Goal: Information Seeking & Learning: Find specific page/section

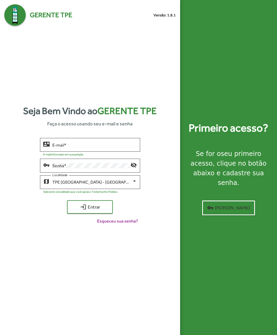
click at [59, 148] on input "E-mail *" at bounding box center [94, 145] width 85 height 5
type input "**********"
click at [79, 212] on span "login Entrar" at bounding box center [90, 207] width 36 height 10
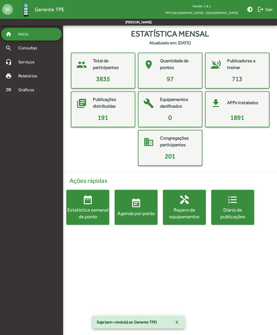
click at [127, 212] on div "Agenda por ponto" at bounding box center [136, 213] width 43 height 7
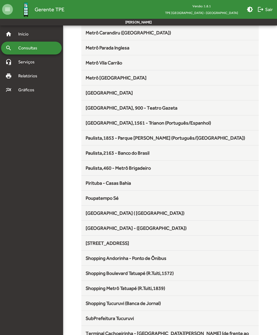
scroll to position [313, 0]
click at [92, 228] on span "[GEOGRAPHIC_DATA] - ([GEOGRAPHIC_DATA])" at bounding box center [136, 228] width 101 height 6
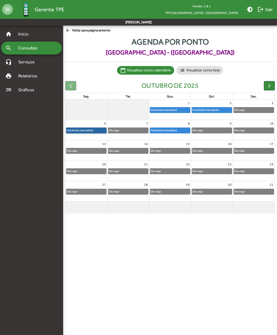
click at [78, 129] on link "Horário(s) marcado(s)" at bounding box center [86, 131] width 41 height 6
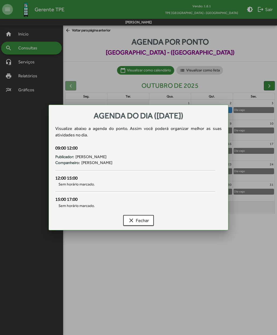
click at [134, 217] on span "clear Fechar" at bounding box center [138, 221] width 21 height 10
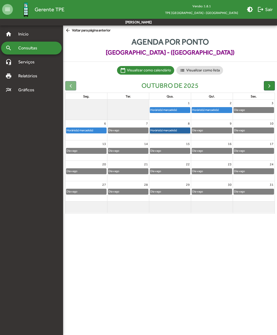
click at [163, 128] on link "Horário(s) marcado(s)" at bounding box center [170, 131] width 41 height 6
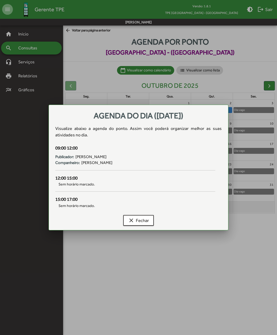
click at [137, 220] on span "clear Fechar" at bounding box center [138, 221] width 21 height 10
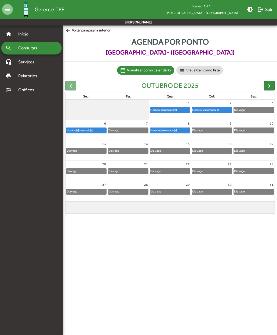
click at [271, 83] on span "button" at bounding box center [270, 86] width 6 height 6
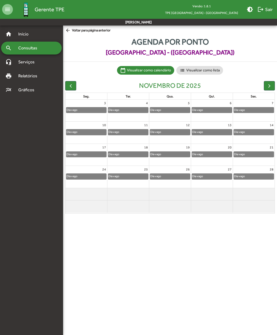
click at [72, 83] on span "button" at bounding box center [71, 86] width 6 height 6
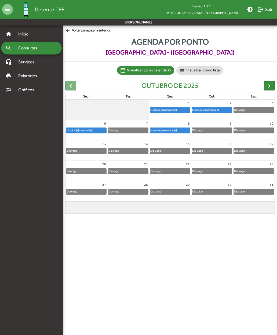
click at [76, 30] on span "arrow_back Voltar para página anterior" at bounding box center [87, 31] width 45 height 6
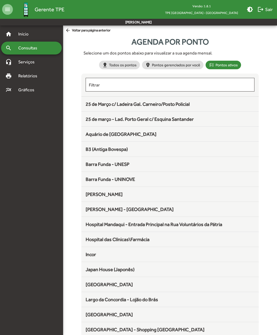
click at [88, 299] on span "Largo da Concordia - Lojão do Brás" at bounding box center [122, 300] width 73 height 6
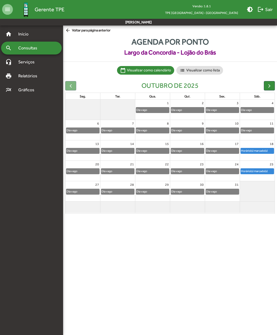
click at [268, 85] on span "button" at bounding box center [270, 86] width 6 height 6
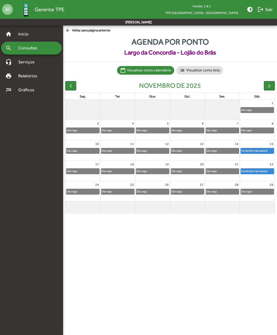
click at [69, 85] on span "button" at bounding box center [71, 86] width 6 height 6
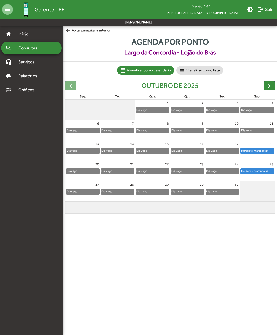
click at [72, 84] on div at bounding box center [70, 85] width 11 height 9
click at [20, 75] on span "Relatórios" at bounding box center [29, 76] width 29 height 6
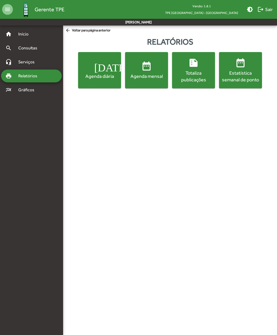
click at [141, 71] on span "date_range Agenda mensal" at bounding box center [146, 70] width 41 height 19
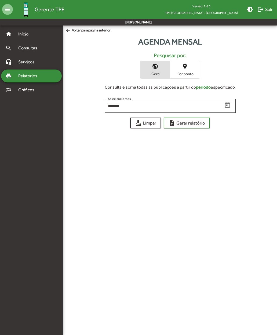
click at [182, 73] on span "Por ponto" at bounding box center [185, 73] width 27 height 5
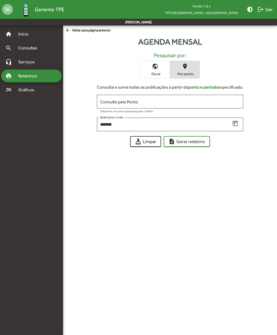
click at [108, 101] on input "Consulte pelo Ponto" at bounding box center [170, 101] width 140 height 5
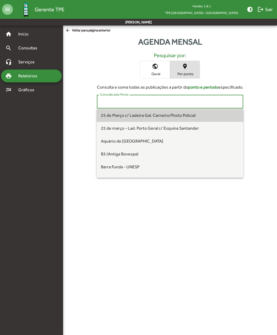
click at [112, 115] on span "25 de Março c/ Ladeira Gal. Carneiro/Posto Policial" at bounding box center [148, 115] width 95 height 5
type input "**********"
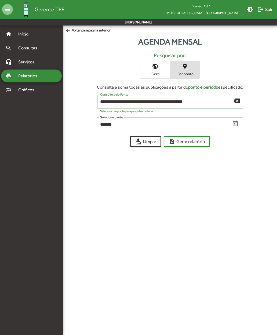
click at [177, 141] on span "note_add Gerar relatório" at bounding box center [187, 142] width 37 height 10
click at [75, 31] on span "arrow_back Voltar para página anterior" at bounding box center [87, 31] width 45 height 6
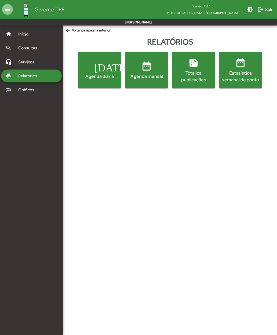
click at [188, 76] on div "Totaliza publicações" at bounding box center [193, 76] width 41 height 13
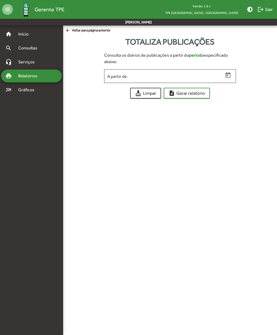
click at [111, 77] on input "A partir de" at bounding box center [165, 76] width 116 height 5
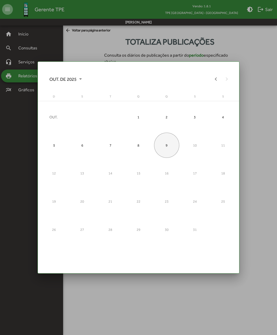
click at [110, 144] on div "7" at bounding box center [110, 145] width 25 height 25
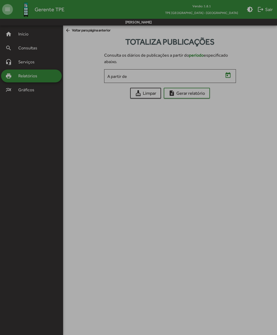
type input "**********"
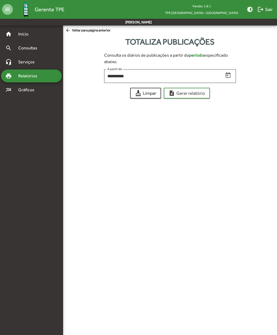
click at [181, 94] on span "note_add Gerar relatório" at bounding box center [187, 93] width 37 height 10
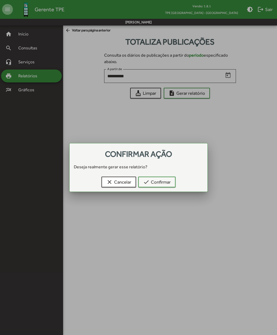
click at [148, 181] on mat-icon "check" at bounding box center [146, 182] width 6 height 6
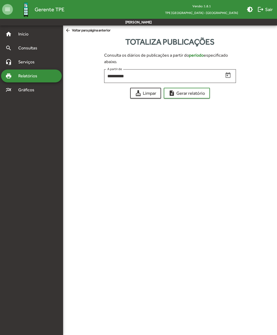
click at [114, 73] on div "**********" at bounding box center [165, 75] width 116 height 15
click at [19, 48] on span "Consultas" at bounding box center [29, 48] width 29 height 6
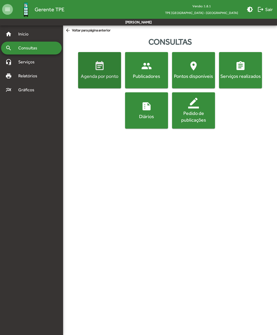
click at [98, 73] on span "event_note Agenda por ponto" at bounding box center [99, 70] width 41 height 19
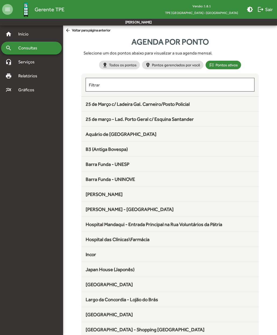
click at [98, 107] on span "25 de Março c/ Ladeira Gal. Carneiro/Posto Policial" at bounding box center [138, 104] width 104 height 6
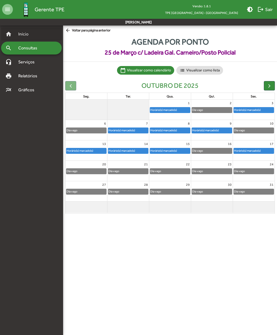
click at [30, 34] on span "Início" at bounding box center [25, 34] width 21 height 6
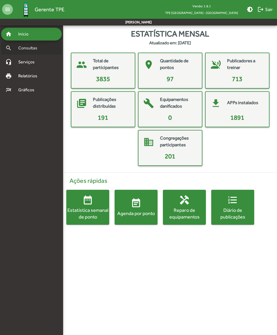
click at [37, 45] on span "Consultas" at bounding box center [29, 48] width 29 height 6
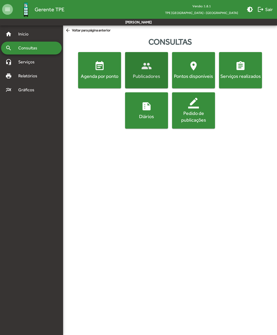
click at [152, 69] on mat-icon "people" at bounding box center [146, 66] width 11 height 11
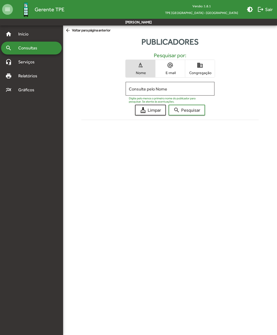
click at [200, 68] on mat-icon "domain" at bounding box center [200, 65] width 6 height 6
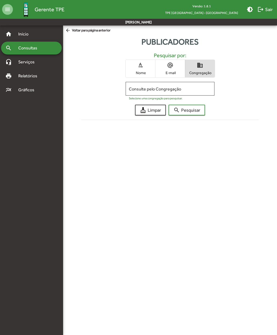
click at [192, 88] on input "Consulte pelo Congregação" at bounding box center [170, 89] width 82 height 5
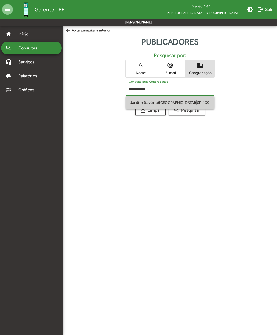
click at [135, 101] on span "Jardim Savério ([GEOGRAPHIC_DATA])" at bounding box center [163, 102] width 66 height 5
type input "**********"
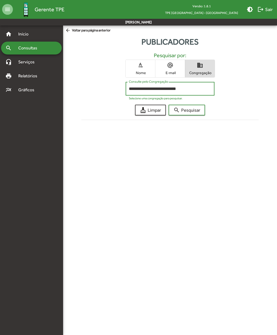
click at [182, 111] on span "search Pesquisar" at bounding box center [187, 110] width 27 height 10
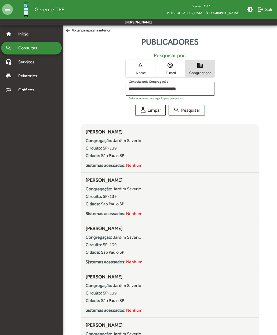
click at [147, 108] on span "cleaning_services Limpar" at bounding box center [150, 110] width 21 height 10
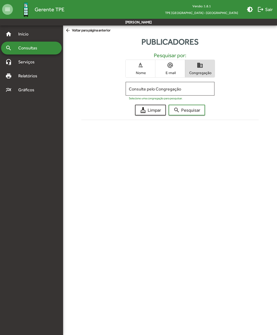
click at [141, 88] on input "Consulte pelo Congregação" at bounding box center [170, 89] width 82 height 5
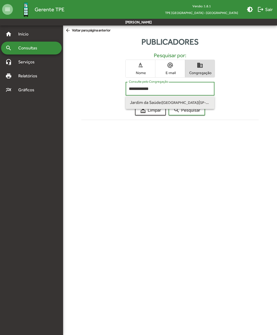
click at [136, 101] on span "[GEOGRAPHIC_DATA] ([GEOGRAPHIC_DATA])" at bounding box center [164, 102] width 69 height 5
type input "**********"
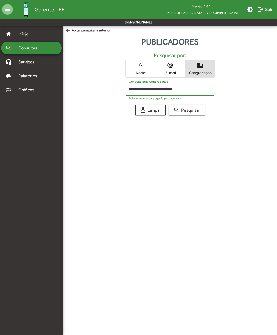
click at [183, 109] on span "search Pesquisar" at bounding box center [187, 110] width 27 height 10
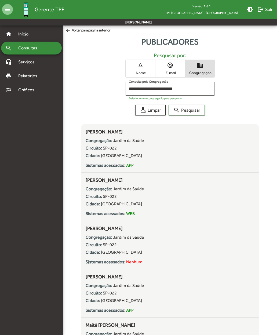
click at [146, 111] on mat-icon "cleaning_services" at bounding box center [143, 110] width 6 height 6
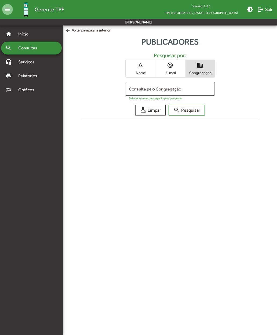
click at [138, 87] on input "Consulte pelo Congregação" at bounding box center [170, 89] width 82 height 5
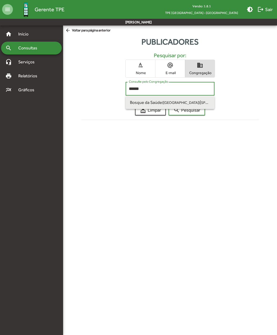
click at [134, 102] on span "Bosque da Saúde ([GEOGRAPHIC_DATA])" at bounding box center [165, 102] width 70 height 5
type input "**********"
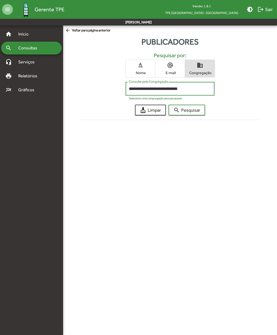
click at [179, 109] on mat-icon "search" at bounding box center [177, 110] width 6 height 6
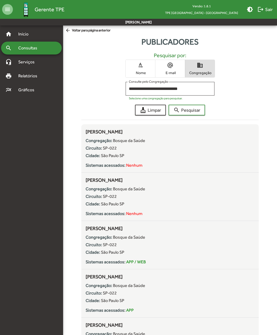
click at [97, 150] on strong "Circuito:" at bounding box center [94, 148] width 16 height 5
click at [96, 195] on strong "Circuito:" at bounding box center [94, 196] width 16 height 5
click at [96, 243] on strong "Circuito:" at bounding box center [94, 244] width 16 height 5
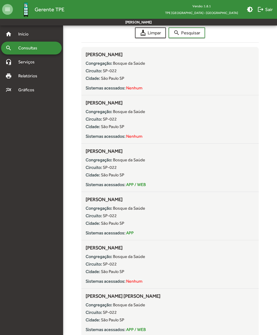
scroll to position [76, 0]
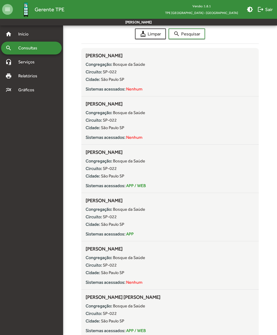
click at [96, 212] on strong "Congregação:" at bounding box center [99, 209] width 27 height 5
click at [97, 266] on strong "Circuito:" at bounding box center [94, 265] width 16 height 5
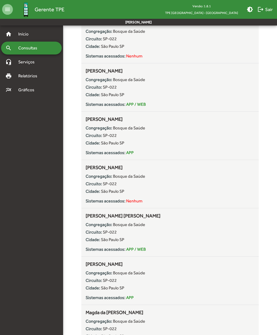
scroll to position [160, 0]
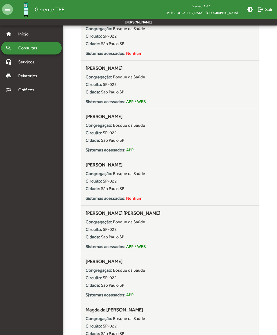
click at [95, 233] on div "Circuito: SP-022" at bounding box center [170, 230] width 169 height 6
click at [92, 275] on div "Circuito: SP-022" at bounding box center [170, 278] width 169 height 6
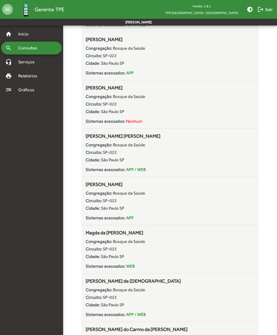
scroll to position [238, 0]
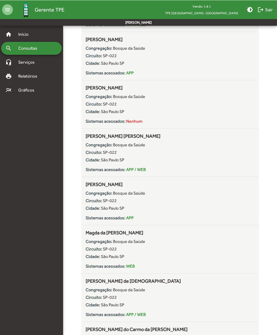
click at [98, 252] on strong "Circuito:" at bounding box center [94, 248] width 16 height 5
click at [99, 297] on strong "Circuito:" at bounding box center [94, 297] width 16 height 5
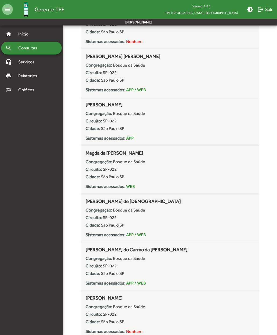
scroll to position [320, 0]
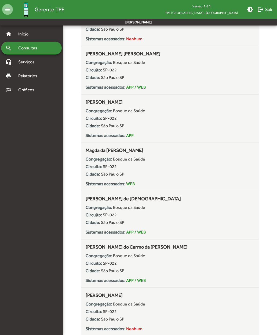
click at [95, 263] on strong "Circuito:" at bounding box center [94, 263] width 16 height 5
click at [96, 316] on div "Congregação: Bosque da Saúde Circuito: SP-022 Cidade: [GEOGRAPHIC_DATA] Sistema…" at bounding box center [170, 315] width 169 height 33
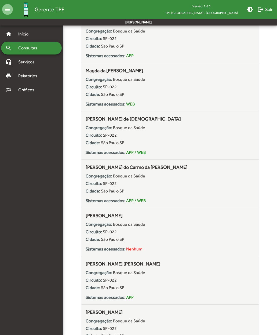
scroll to position [403, 0]
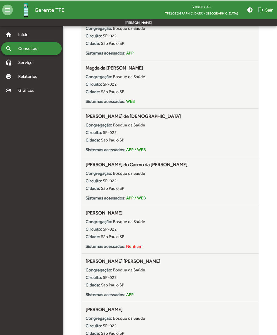
click at [99, 282] on div "Congregação: Bosque da Saúde Circuito: SP-022 Cidade: [GEOGRAPHIC_DATA] Sistema…" at bounding box center [170, 280] width 169 height 33
click at [97, 321] on strong "Congregação:" at bounding box center [99, 317] width 27 height 5
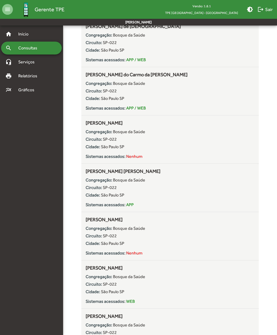
scroll to position [497, 0]
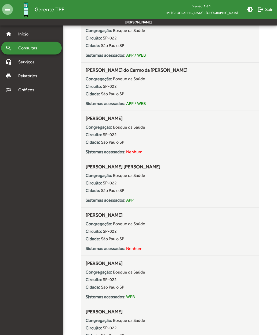
click at [93, 279] on strong "Circuito:" at bounding box center [94, 279] width 16 height 5
click at [95, 321] on strong "Congregação:" at bounding box center [99, 320] width 27 height 5
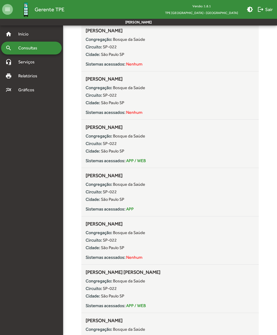
scroll to position [0, 0]
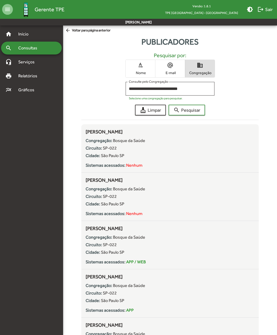
click at [144, 112] on mat-icon "cleaning_services" at bounding box center [143, 110] width 6 height 6
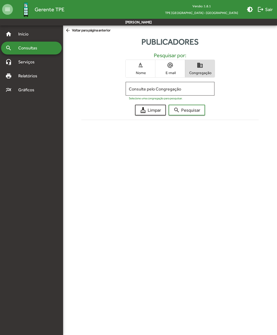
click at [138, 87] on input "Consulte pelo Congregação" at bounding box center [170, 89] width 82 height 5
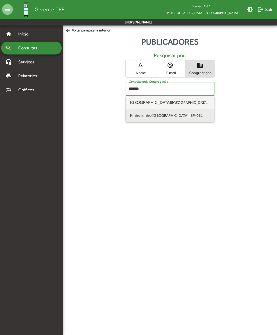
click at [137, 118] on span "Pinheirinho ([GEOGRAPHIC_DATA]) | SP-061" at bounding box center [170, 115] width 80 height 13
type input "**********"
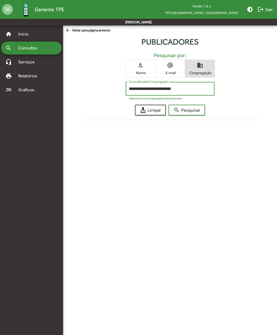
click at [182, 110] on span "search Pesquisar" at bounding box center [187, 110] width 27 height 10
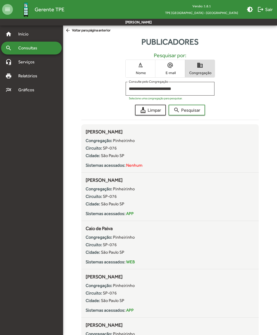
click at [92, 151] on strong "Circuito:" at bounding box center [94, 148] width 16 height 5
click at [97, 197] on strong "Circuito:" at bounding box center [94, 196] width 16 height 5
click at [92, 241] on div "Congregação: Pinheirinho" at bounding box center [170, 237] width 169 height 6
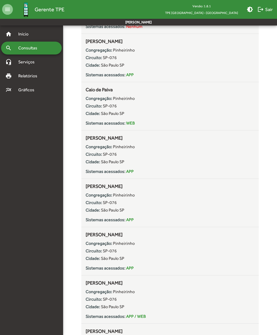
scroll to position [140, 0]
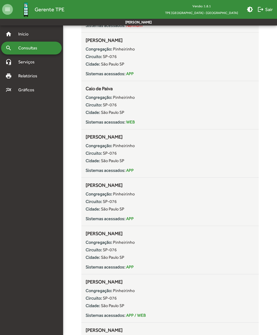
click at [96, 159] on strong "Cidade:" at bounding box center [93, 160] width 15 height 5
click at [95, 198] on div "Congregação: Pinheirinho Circuito: SP-076 Cidade: [GEOGRAPHIC_DATA] Sistemas ac…" at bounding box center [170, 205] width 169 height 33
click at [96, 247] on div "Congregação: Pinheirinho Circuito: SP-076 Cidade: [GEOGRAPHIC_DATA] Sistemas ac…" at bounding box center [170, 253] width 169 height 33
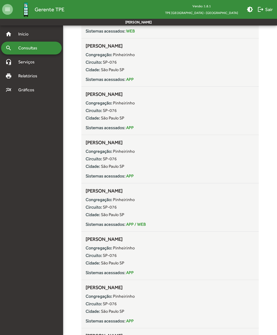
scroll to position [235, 0]
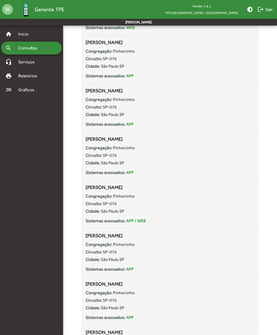
click at [92, 205] on strong "Circuito:" at bounding box center [94, 203] width 16 height 5
click at [98, 252] on strong "Circuito:" at bounding box center [94, 252] width 16 height 5
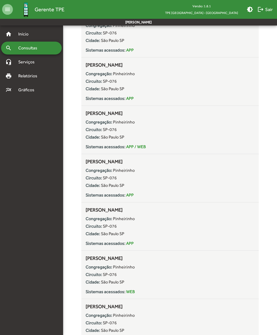
scroll to position [311, 0]
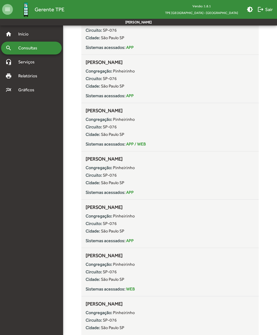
click at [95, 224] on strong "Circuito:" at bounding box center [94, 223] width 16 height 5
click at [92, 270] on div "Circuito: SP-076" at bounding box center [170, 272] width 169 height 6
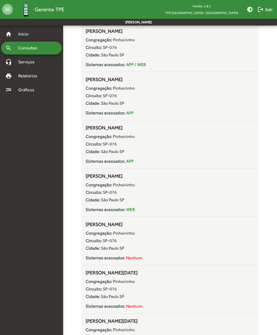
scroll to position [394, 0]
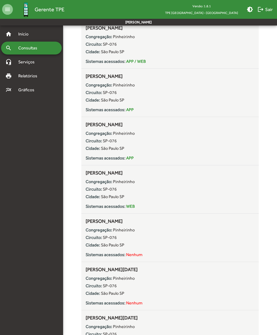
click at [96, 240] on strong "Circuito:" at bounding box center [94, 237] width 16 height 5
click at [95, 286] on strong "Circuito:" at bounding box center [94, 286] width 16 height 5
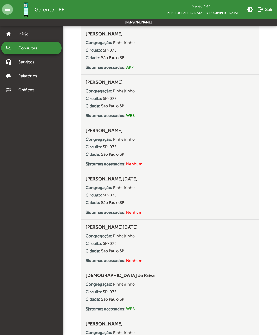
scroll to position [487, 0]
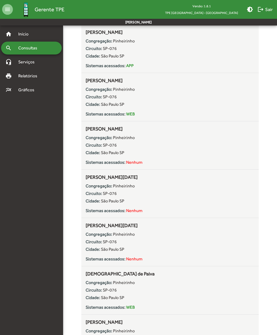
click at [98, 245] on strong "Circuito:" at bounding box center [94, 241] width 16 height 5
click at [97, 289] on strong "Circuito:" at bounding box center [94, 290] width 16 height 5
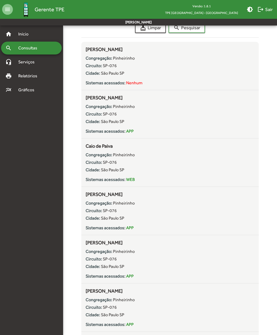
scroll to position [0, 0]
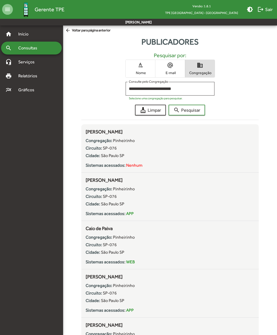
click at [192, 88] on input "**********" at bounding box center [170, 89] width 82 height 5
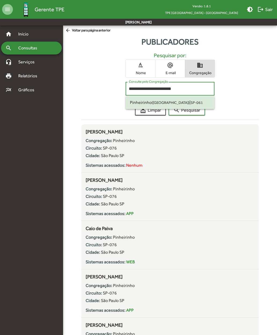
click at [96, 105] on div "cleaning_services Limpar search Pesquisar" at bounding box center [169, 110] width 177 height 11
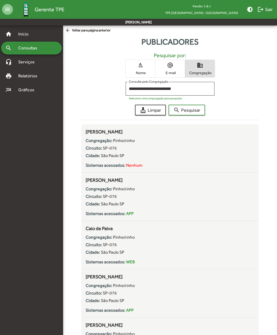
click at [144, 111] on mat-icon "cleaning_services" at bounding box center [143, 110] width 6 height 6
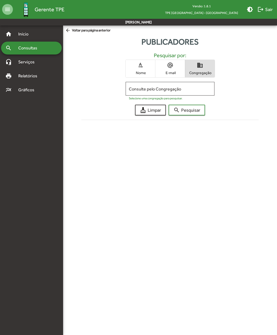
click at [138, 90] on input "Consulte pelo Congregação" at bounding box center [170, 89] width 82 height 5
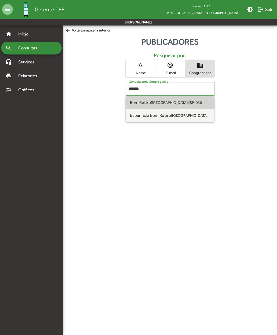
click at [144, 103] on span "Bom Retiro ([GEOGRAPHIC_DATA] SP)" at bounding box center [159, 102] width 59 height 5
type input "**********"
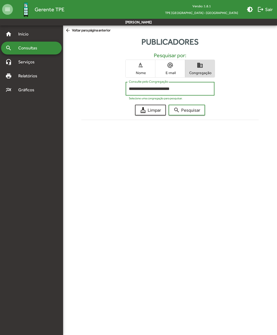
click at [181, 111] on span "search Pesquisar" at bounding box center [187, 110] width 27 height 10
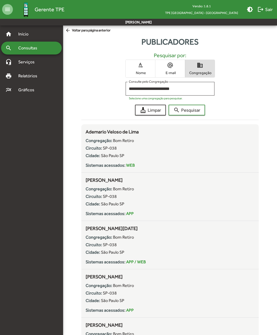
click at [93, 151] on strong "Circuito:" at bounding box center [94, 148] width 16 height 5
click at [95, 201] on div "Congregação: Bom Retiro Circuito: SP-038 Cidade: [GEOGRAPHIC_DATA] Sistemas ace…" at bounding box center [170, 200] width 169 height 33
click at [91, 242] on div "Circuito: SP-038" at bounding box center [170, 245] width 169 height 6
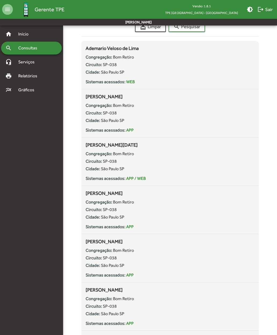
scroll to position [83, 0]
click at [94, 212] on strong "Circuito:" at bounding box center [94, 209] width 16 height 5
click at [102, 257] on strong "Circuito:" at bounding box center [94, 258] width 16 height 5
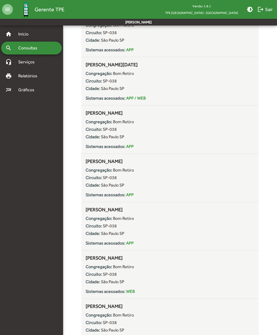
scroll to position [178, 0]
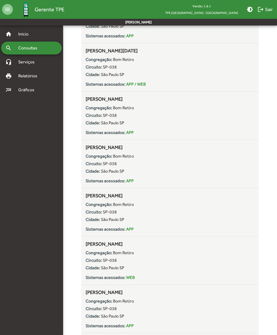
click at [94, 211] on strong "Circuito:" at bounding box center [94, 212] width 16 height 5
click at [101, 259] on strong "Circuito:" at bounding box center [94, 260] width 16 height 5
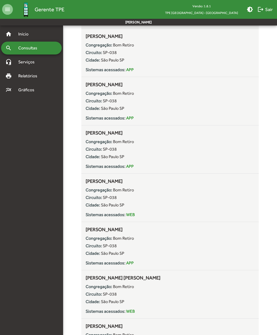
scroll to position [246, 0]
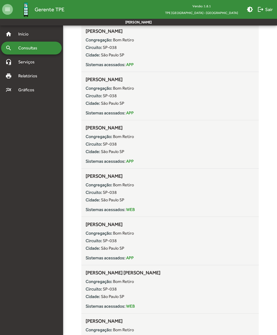
click at [99, 244] on div "Circuito: SP-038" at bounding box center [170, 241] width 169 height 6
click at [100, 289] on strong "Circuito:" at bounding box center [94, 289] width 16 height 5
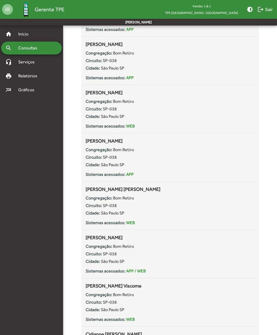
scroll to position [332, 0]
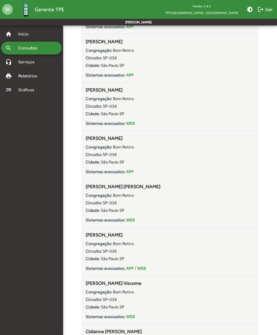
click at [96, 253] on strong "Circuito:" at bounding box center [94, 251] width 16 height 5
click at [95, 297] on div "Circuito: SP-038" at bounding box center [170, 300] width 169 height 6
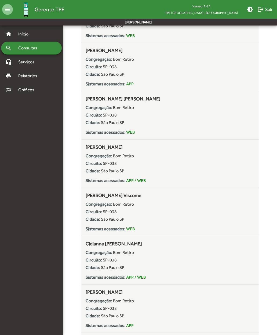
scroll to position [422, 0]
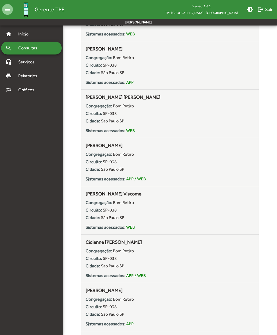
click at [99, 258] on strong "Circuito:" at bounding box center [94, 258] width 16 height 5
click at [104, 302] on strong "Congregação:" at bounding box center [99, 299] width 27 height 5
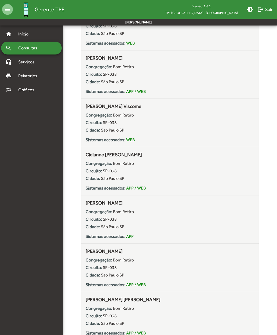
scroll to position [511, 0]
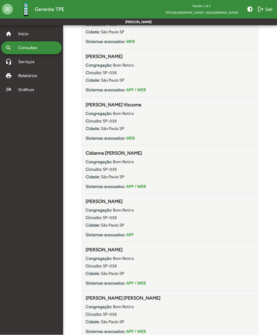
click at [101, 267] on strong "Circuito:" at bounding box center [94, 266] width 16 height 5
click at [99, 309] on strong "Congregação:" at bounding box center [99, 307] width 27 height 5
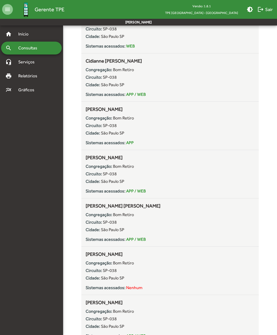
scroll to position [603, 0]
click at [93, 267] on div "Congregação: Bom Retiro Circuito: SP-038 Cidade: [GEOGRAPHIC_DATA] Sistemas ace…" at bounding box center [170, 274] width 169 height 33
click at [96, 312] on strong "Congregação:" at bounding box center [99, 311] width 27 height 5
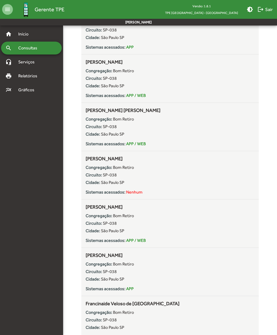
scroll to position [702, 0]
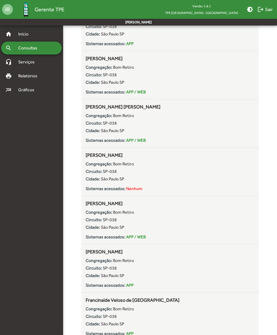
click at [98, 271] on strong "Circuito:" at bounding box center [94, 268] width 16 height 5
click at [95, 315] on strong "Circuito:" at bounding box center [94, 316] width 16 height 5
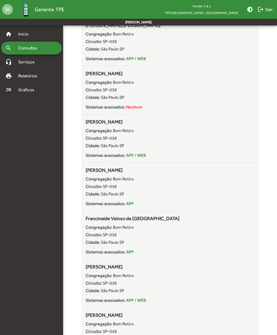
scroll to position [788, 0]
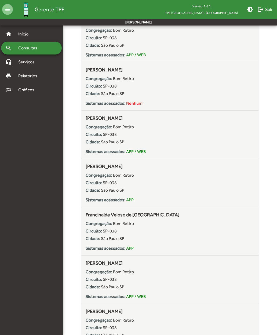
click at [92, 287] on strong "Cidade:" at bounding box center [93, 287] width 15 height 5
click at [95, 320] on strong "Congregação:" at bounding box center [99, 320] width 27 height 5
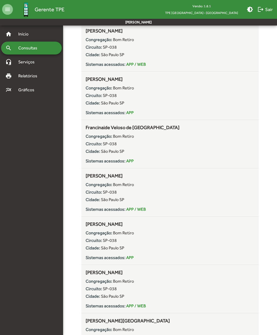
click at [95, 291] on strong "Circuito:" at bounding box center [94, 288] width 16 height 5
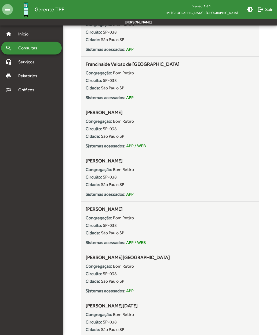
click at [94, 283] on strong "Cidade:" at bounding box center [93, 281] width 15 height 5
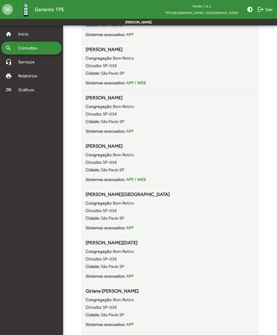
scroll to position [1004, 0]
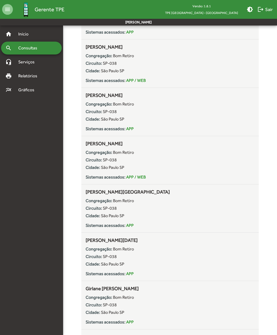
click at [100, 265] on strong "Cidade:" at bounding box center [93, 264] width 15 height 5
click at [91, 299] on strong "Congregação:" at bounding box center [99, 297] width 27 height 5
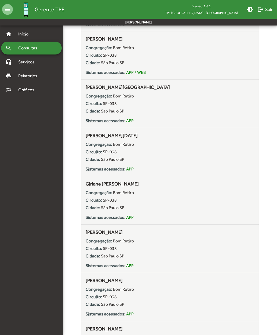
scroll to position [1113, 0]
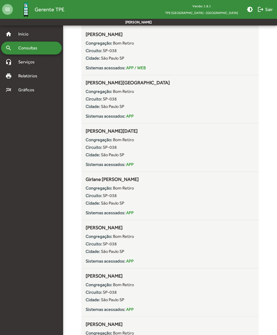
click at [89, 247] on strong "Circuito:" at bounding box center [94, 244] width 16 height 5
click at [99, 295] on strong "Circuito:" at bounding box center [94, 292] width 16 height 5
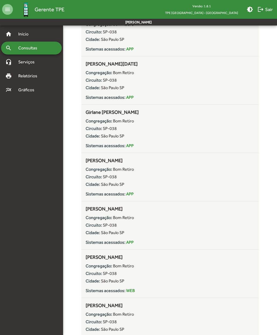
scroll to position [1186, 0]
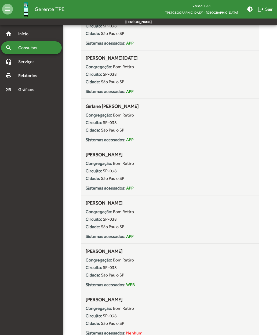
click at [99, 273] on strong "Cidade:" at bounding box center [93, 275] width 15 height 5
click at [95, 317] on strong "Circuito:" at bounding box center [94, 316] width 16 height 5
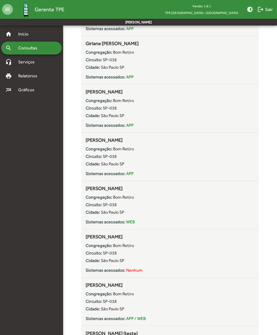
scroll to position [1272, 0]
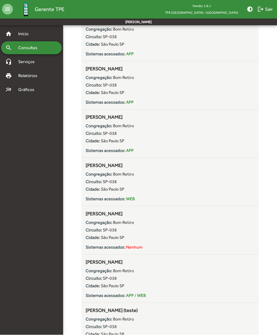
click at [97, 283] on div "Congregação: Bom Retiro Circuito: SP-038 Cidade: [GEOGRAPHIC_DATA] Sistemas ace…" at bounding box center [170, 282] width 169 height 33
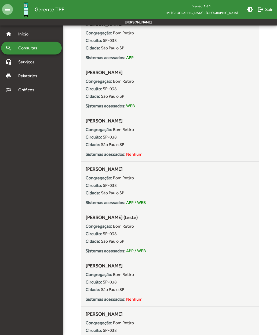
click at [92, 284] on strong "Circuito:" at bounding box center [94, 282] width 16 height 5
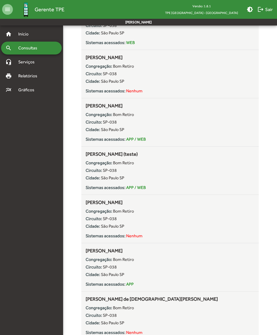
click at [90, 276] on strong "Cidade:" at bounding box center [93, 274] width 15 height 5
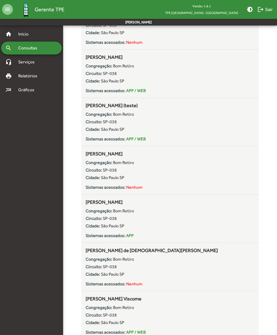
scroll to position [1479, 0]
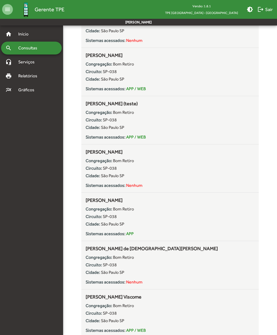
click at [94, 271] on strong "Cidade:" at bounding box center [93, 272] width 15 height 5
click at [96, 318] on div "Congregação: Bom Retiro Circuito: SP-038 Cidade: [GEOGRAPHIC_DATA] Sistemas ace…" at bounding box center [170, 317] width 169 height 33
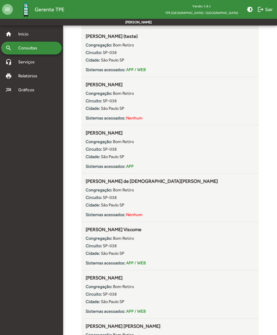
scroll to position [1550, 0]
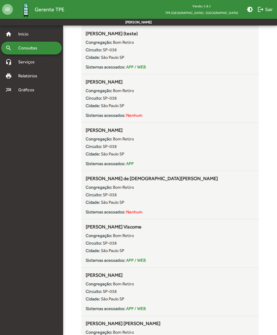
click at [96, 289] on strong "Circuito:" at bounding box center [94, 291] width 16 height 5
click at [96, 333] on strong "Congregação:" at bounding box center [99, 332] width 27 height 5
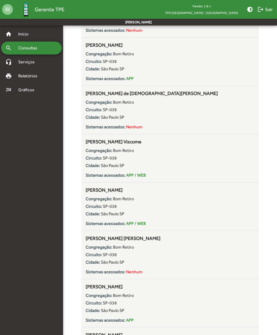
click at [97, 303] on strong "Circuito:" at bounding box center [94, 303] width 16 height 5
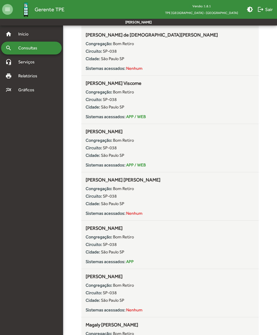
scroll to position [1706, 0]
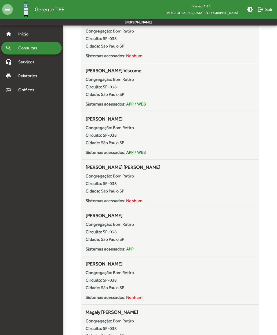
click at [91, 283] on strong "Circuito:" at bounding box center [94, 280] width 16 height 5
click at [99, 321] on strong "Congregação:" at bounding box center [99, 321] width 27 height 5
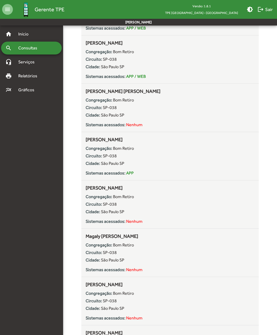
scroll to position [1783, 0]
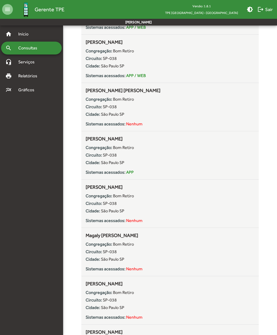
click at [97, 296] on div "Congregação: Bom Retiro" at bounding box center [170, 293] width 169 height 6
click at [91, 334] on span "[PERSON_NAME]" at bounding box center [104, 332] width 37 height 6
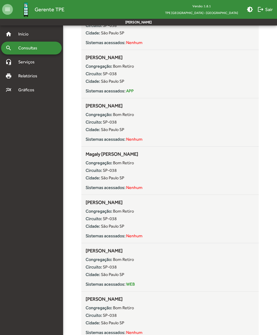
click at [96, 314] on strong "Circuito:" at bounding box center [94, 315] width 16 height 5
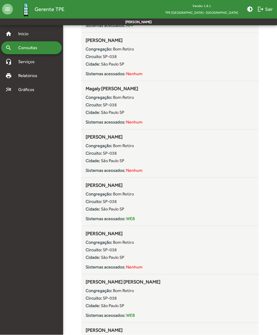
click at [100, 303] on div "Congregação: Bom Retiro Circuito: SP-038 Cidade: [GEOGRAPHIC_DATA] Sistemas ace…" at bounding box center [170, 302] width 169 height 33
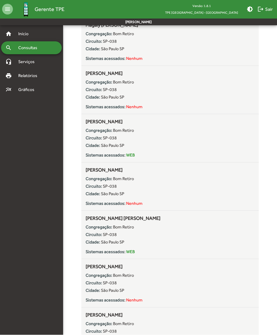
click at [97, 281] on strong "Circuito:" at bounding box center [94, 283] width 16 height 5
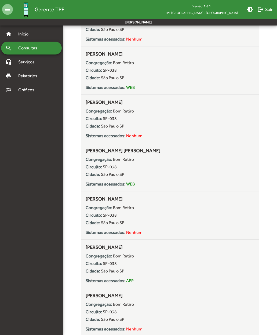
click at [95, 266] on strong "Circuito:" at bounding box center [94, 263] width 16 height 5
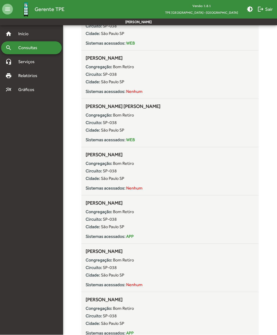
click at [97, 265] on div "Circuito: SP-038" at bounding box center [170, 268] width 169 height 6
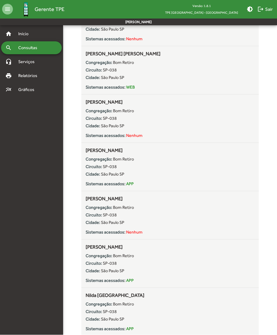
click at [98, 269] on strong "Cidade:" at bounding box center [93, 271] width 15 height 5
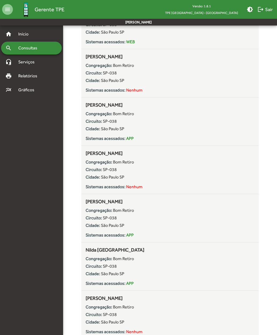
click at [101, 268] on strong "Circuito:" at bounding box center [94, 266] width 16 height 5
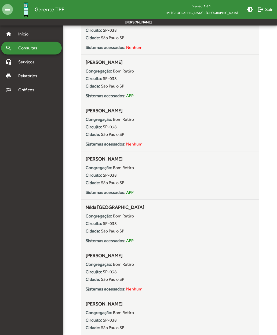
click at [99, 274] on strong "Circuito:" at bounding box center [94, 272] width 16 height 5
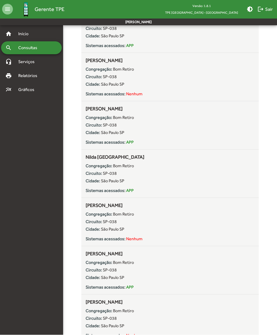
click at [92, 273] on strong "Circuito:" at bounding box center [94, 270] width 16 height 5
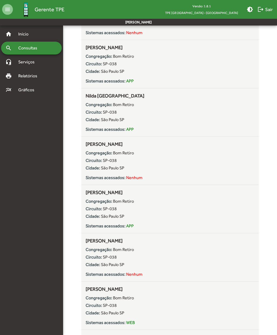
scroll to position [2360, 0]
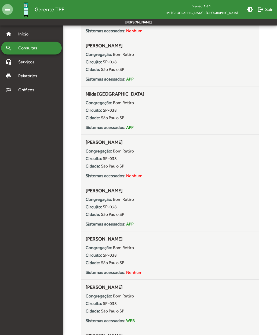
click at [96, 260] on div "Cidade: [GEOGRAPHIC_DATA] [GEOGRAPHIC_DATA]" at bounding box center [170, 263] width 169 height 6
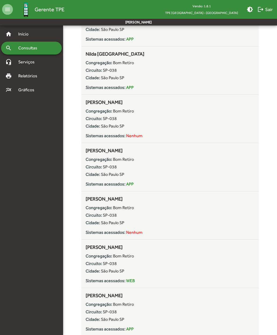
click at [98, 267] on div "Circuito: SP-038" at bounding box center [170, 264] width 169 height 6
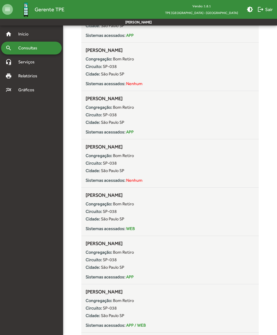
click at [97, 265] on strong "Cidade:" at bounding box center [93, 267] width 15 height 5
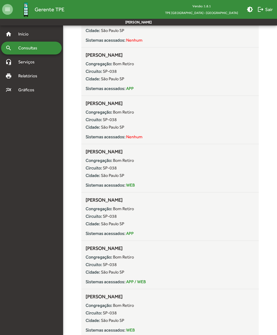
click at [98, 267] on strong "Circuito:" at bounding box center [94, 264] width 16 height 5
click at [94, 269] on div "Congregação: Bom Retiro Circuito: SP-038 Cidade: [GEOGRAPHIC_DATA] Sistemas ace…" at bounding box center [170, 268] width 169 height 33
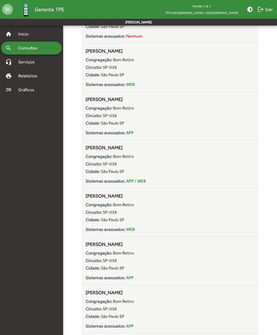
click at [98, 269] on strong "Cidade:" at bounding box center [93, 268] width 15 height 5
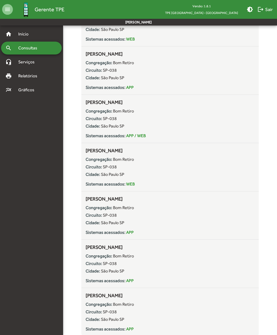
scroll to position [2641, 0]
click at [99, 311] on strong "Circuito:" at bounding box center [94, 312] width 16 height 5
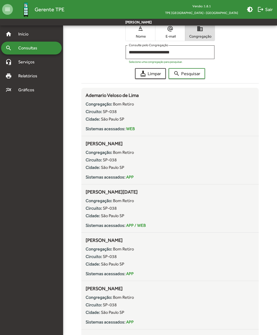
scroll to position [0, 0]
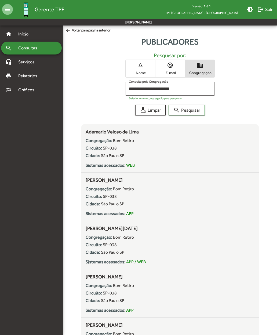
click at [139, 91] on input "**********" at bounding box center [170, 89] width 82 height 5
click at [140, 110] on mat-icon "cleaning_services" at bounding box center [143, 110] width 6 height 6
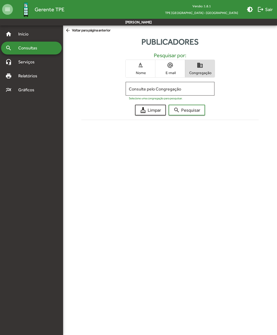
click at [141, 87] on input "Consulte pelo Congregação" at bounding box center [170, 89] width 82 height 5
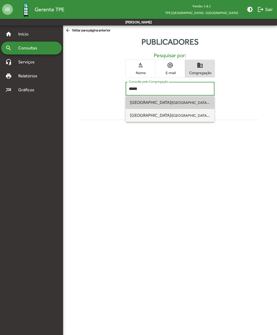
click at [135, 103] on span "[GEOGRAPHIC_DATA] ([GEOGRAPHIC_DATA] [GEOGRAPHIC_DATA])" at bounding box center [169, 102] width 79 height 5
type input "**********"
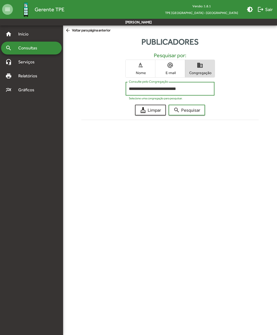
click at [177, 106] on span "search Pesquisar" at bounding box center [187, 110] width 27 height 10
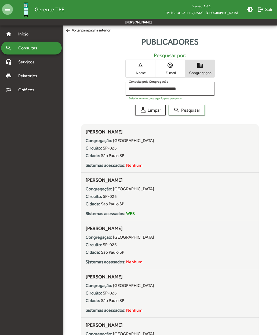
click at [91, 150] on strong "Circuito:" at bounding box center [94, 148] width 16 height 5
click at [94, 190] on strong "Congregação:" at bounding box center [99, 189] width 27 height 5
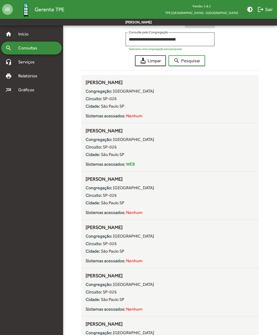
scroll to position [50, 0]
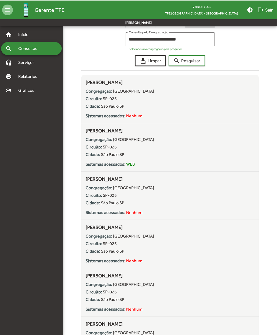
click at [92, 193] on strong "Circuito:" at bounding box center [94, 194] width 16 height 5
click at [96, 241] on div "Circuito: SP-026" at bounding box center [170, 243] width 169 height 6
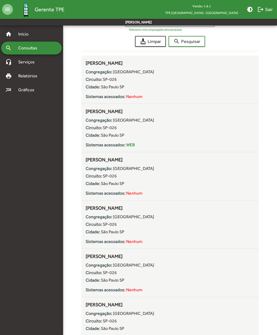
scroll to position [114, 0]
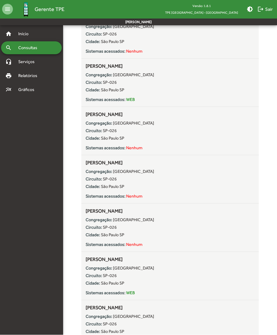
click at [101, 230] on strong "Circuito:" at bounding box center [94, 227] width 16 height 5
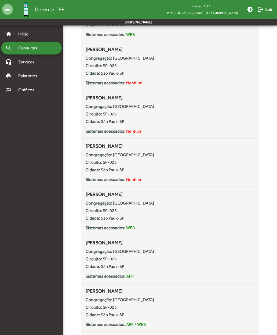
scroll to position [182, 0]
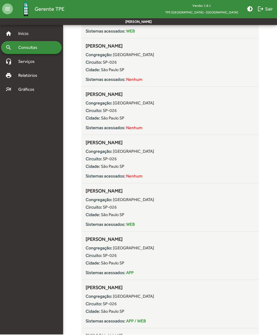
click at [97, 256] on strong "Circuito:" at bounding box center [94, 256] width 16 height 5
click at [96, 302] on strong "Circuito:" at bounding box center [94, 304] width 16 height 5
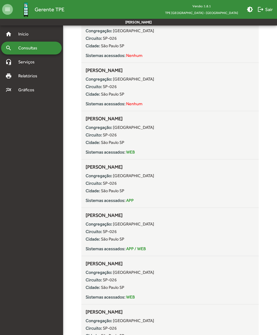
scroll to position [270, 0]
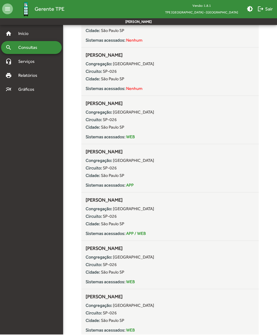
click at [102, 267] on strong "Circuito:" at bounding box center [94, 265] width 16 height 5
click at [93, 307] on strong "Congregação:" at bounding box center [99, 306] width 27 height 5
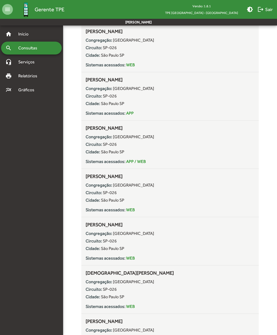
scroll to position [354, 0]
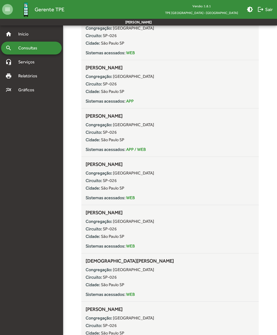
click at [95, 272] on strong "Congregação:" at bounding box center [99, 269] width 27 height 5
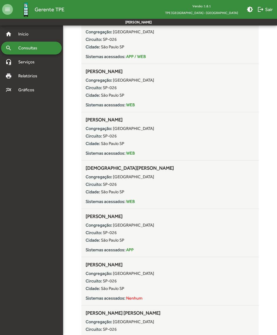
scroll to position [450, 0]
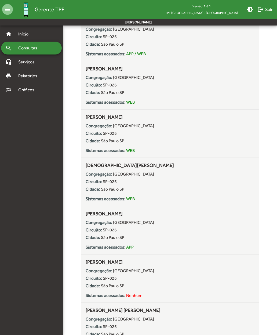
click at [98, 277] on strong "Circuito:" at bounding box center [94, 278] width 16 height 5
click at [103, 316] on div "Congregação: [GEOGRAPHIC_DATA] Circuito: SP-026 Cidade: [GEOGRAPHIC_DATA] Siste…" at bounding box center [170, 330] width 169 height 33
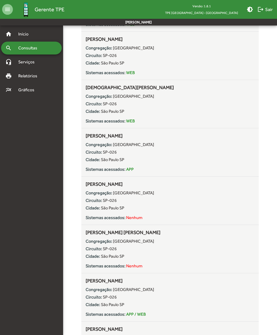
scroll to position [530, 0]
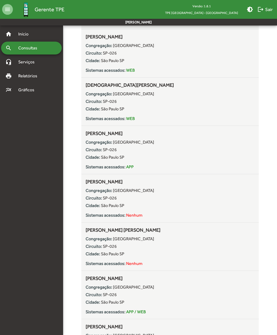
click at [98, 292] on div "Circuito: SP-026" at bounding box center [170, 295] width 169 height 6
click at [94, 335] on strong "Congregação:" at bounding box center [99, 335] width 27 height 5
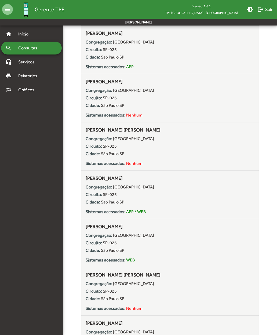
click at [96, 293] on strong "Circuito:" at bounding box center [94, 291] width 16 height 5
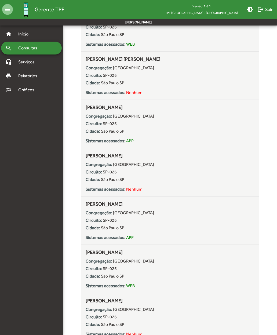
scroll to position [846, 0]
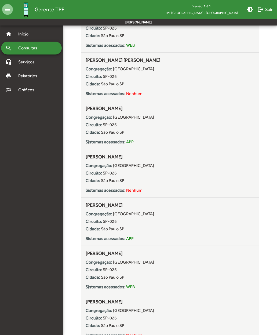
click at [93, 133] on strong "Cidade:" at bounding box center [93, 132] width 15 height 5
click at [96, 174] on strong "Circuito:" at bounding box center [94, 173] width 16 height 5
click at [101, 221] on strong "Circuito:" at bounding box center [94, 221] width 16 height 5
click at [102, 268] on strong "Circuito:" at bounding box center [94, 269] width 16 height 5
click at [96, 322] on div "Circuito: SP-026" at bounding box center [170, 318] width 169 height 6
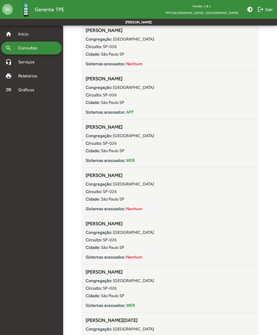
scroll to position [980, 0]
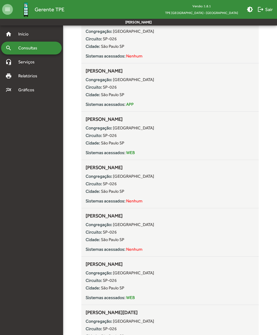
click at [100, 235] on strong "Circuito:" at bounding box center [94, 232] width 16 height 5
click at [97, 287] on strong "Cidade:" at bounding box center [93, 288] width 15 height 5
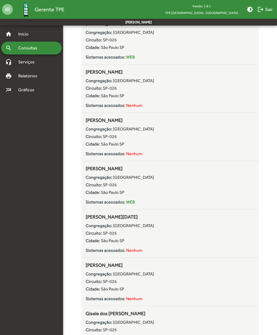
scroll to position [1086, 0]
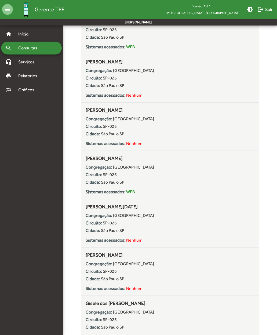
click at [97, 228] on div "Congregação: [GEOGRAPHIC_DATA] Circuito: SP-026 Cidade: [GEOGRAPHIC_DATA] Siste…" at bounding box center [170, 226] width 169 height 33
click at [98, 282] on div "Cidade: [GEOGRAPHIC_DATA] [GEOGRAPHIC_DATA]" at bounding box center [170, 279] width 169 height 6
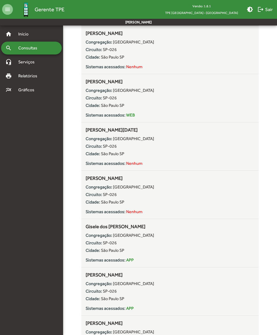
scroll to position [1166, 0]
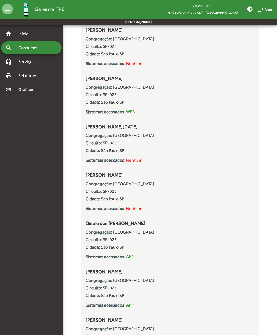
click at [96, 241] on strong "Circuito:" at bounding box center [94, 240] width 16 height 5
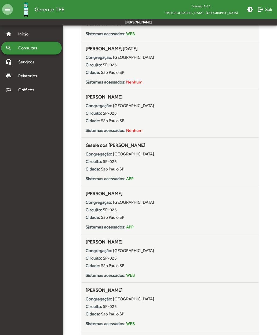
scroll to position [1245, 0]
click at [93, 255] on div "Circuito: SP-026" at bounding box center [170, 258] width 169 height 6
click at [99, 306] on strong "Circuito:" at bounding box center [94, 306] width 16 height 5
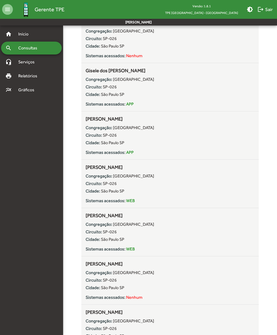
scroll to position [1326, 0]
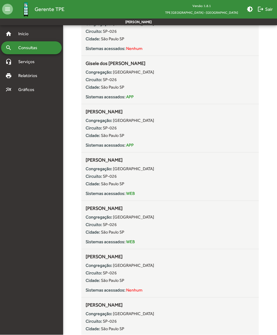
click at [99, 272] on strong "Circuito:" at bounding box center [94, 273] width 16 height 5
click at [99, 314] on strong "Congregação:" at bounding box center [99, 314] width 27 height 5
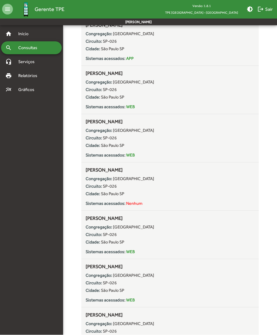
click at [94, 291] on strong "Cidade:" at bounding box center [93, 290] width 15 height 5
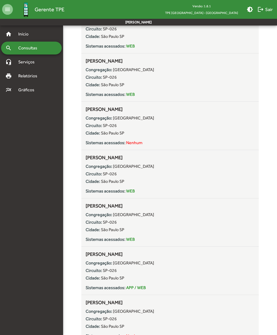
scroll to position [1486, 0]
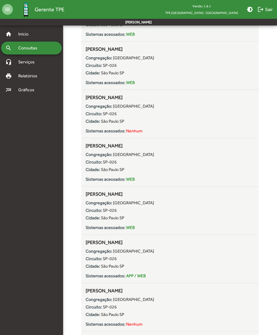
click at [95, 261] on strong "Circuito:" at bounding box center [94, 258] width 16 height 5
click at [90, 313] on strong "Cidade:" at bounding box center [93, 314] width 15 height 5
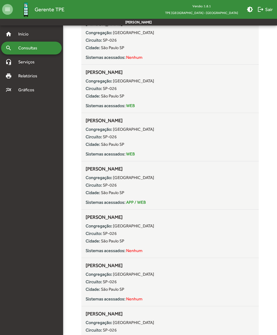
click at [99, 284] on strong "Circuito:" at bounding box center [94, 281] width 16 height 5
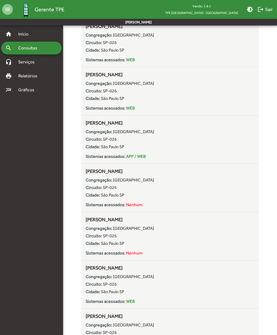
click at [99, 283] on strong "Circuito:" at bounding box center [94, 284] width 16 height 5
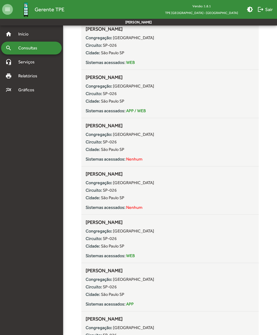
scroll to position [1662, 0]
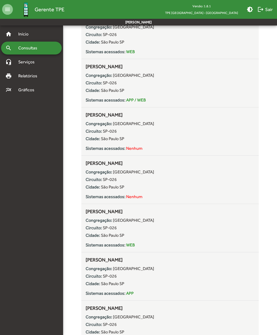
click at [95, 280] on div "Circuito: SP-026" at bounding box center [170, 276] width 169 height 6
click at [93, 320] on strong "Congregação:" at bounding box center [99, 317] width 27 height 5
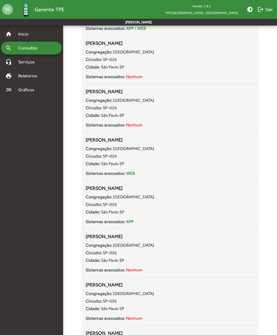
scroll to position [1738, 0]
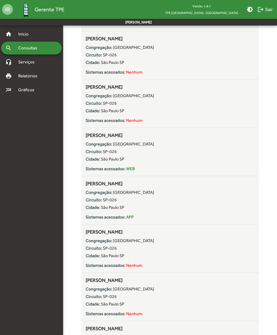
click at [94, 294] on div "Congregação: [GEOGRAPHIC_DATA] Circuito: SP-026 Cidade: [GEOGRAPHIC_DATA] Siste…" at bounding box center [170, 300] width 169 height 33
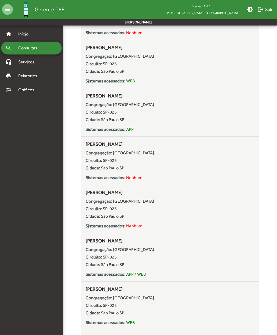
scroll to position [1832, 0]
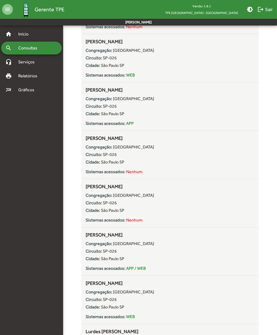
click at [98, 298] on strong "Circuito:" at bounding box center [94, 299] width 16 height 5
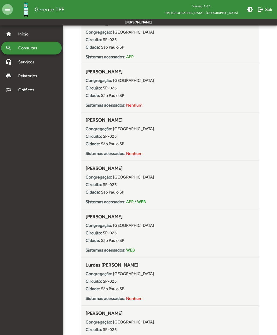
scroll to position [1906, 0]
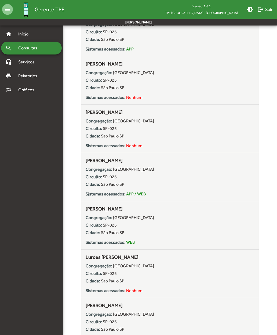
click at [94, 276] on strong "Circuito:" at bounding box center [94, 273] width 16 height 5
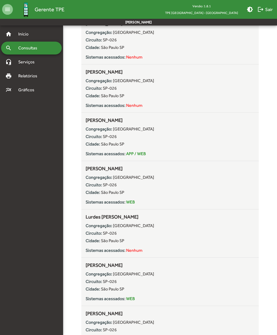
click at [96, 286] on div "Congregação: [GEOGRAPHIC_DATA] Circuito: SP-026 Cidade: [GEOGRAPHIC_DATA] Siste…" at bounding box center [170, 285] width 169 height 33
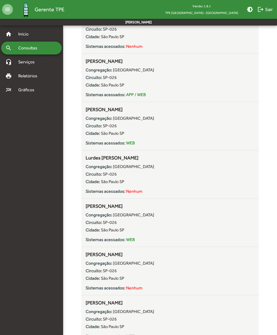
click at [95, 277] on strong "Cidade:" at bounding box center [93, 278] width 15 height 5
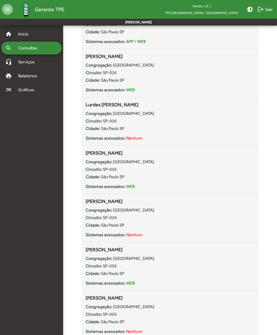
click at [98, 268] on strong "Circuito:" at bounding box center [94, 266] width 16 height 5
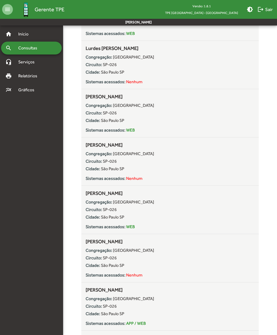
click at [95, 260] on strong "Circuito:" at bounding box center [94, 258] width 16 height 5
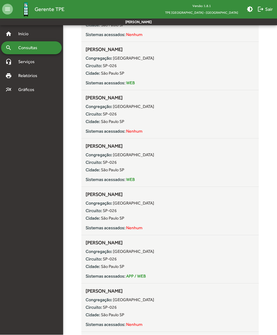
click at [98, 263] on div "Circuito: SP-026" at bounding box center [170, 259] width 169 height 6
click at [93, 262] on strong "Circuito:" at bounding box center [94, 259] width 16 height 5
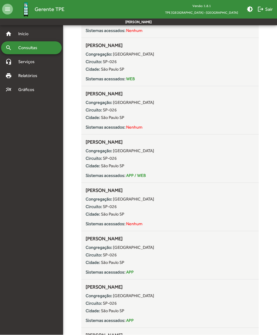
click at [100, 266] on strong "Cidade:" at bounding box center [93, 262] width 15 height 5
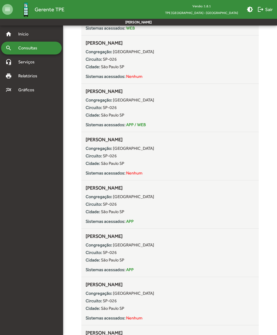
click at [98, 259] on strong "Cidade:" at bounding box center [93, 260] width 15 height 5
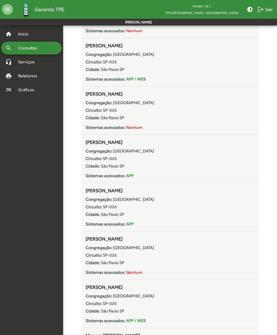
click at [98, 259] on div "Congregação: [GEOGRAPHIC_DATA] Circuito: SP-026 Cidade: [GEOGRAPHIC_DATA] Siste…" at bounding box center [170, 259] width 169 height 33
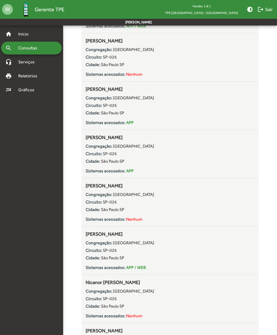
scroll to position [2415, 0]
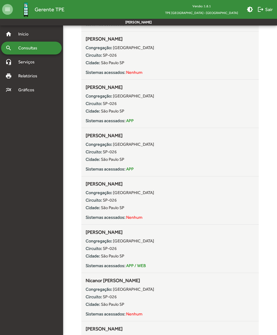
click at [93, 249] on strong "Circuito:" at bounding box center [94, 248] width 16 height 5
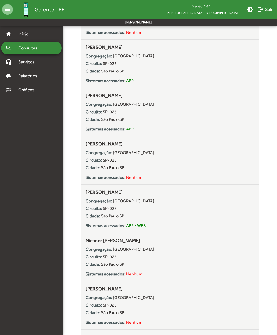
click at [95, 258] on strong "Circuito:" at bounding box center [94, 256] width 16 height 5
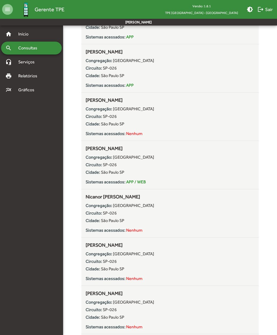
click at [94, 258] on div "Congregação: [GEOGRAPHIC_DATA] Circuito: SP-026 Cidade: [GEOGRAPHIC_DATA] Siste…" at bounding box center [170, 265] width 169 height 33
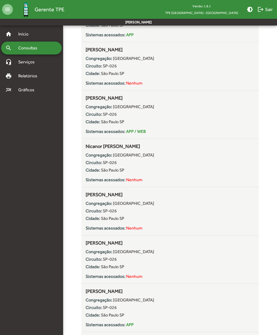
click at [92, 254] on strong "Congregação:" at bounding box center [99, 251] width 27 height 5
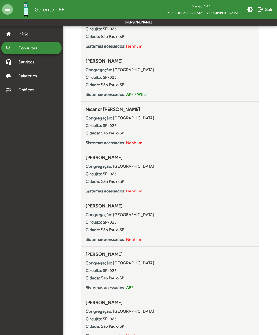
click at [95, 272] on strong "Circuito:" at bounding box center [94, 270] width 16 height 5
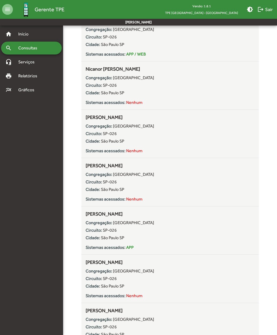
click at [94, 281] on strong "Circuito:" at bounding box center [94, 278] width 16 height 5
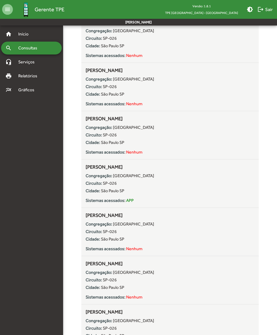
click at [93, 279] on strong "Circuito:" at bounding box center [94, 280] width 16 height 5
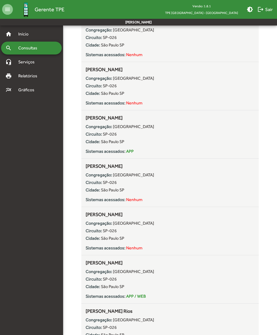
click at [93, 277] on strong "Circuito:" at bounding box center [94, 279] width 16 height 5
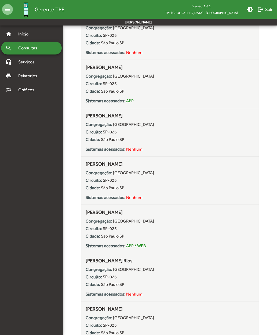
click at [97, 279] on strong "Circuito:" at bounding box center [94, 277] width 16 height 5
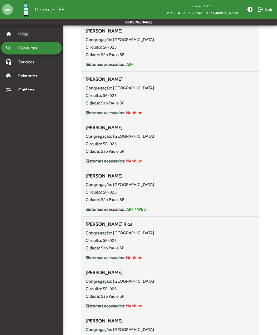
click at [97, 282] on strong "Congregação:" at bounding box center [99, 281] width 27 height 5
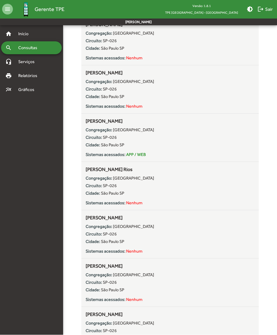
click at [92, 278] on strong "Congregação:" at bounding box center [99, 275] width 27 height 5
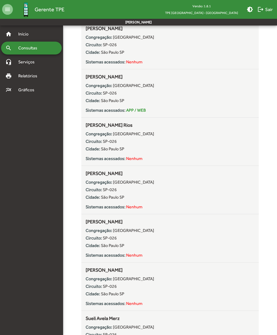
click at [98, 281] on strong "Congregação:" at bounding box center [99, 279] width 27 height 5
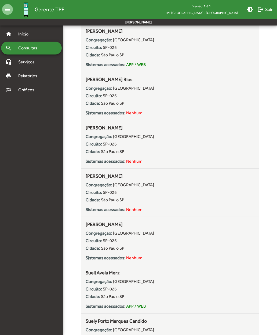
click at [99, 284] on strong "Congregação:" at bounding box center [99, 281] width 27 height 5
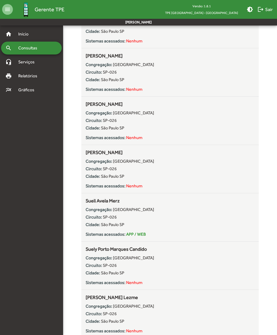
click at [93, 268] on strong "Circuito:" at bounding box center [94, 265] width 16 height 5
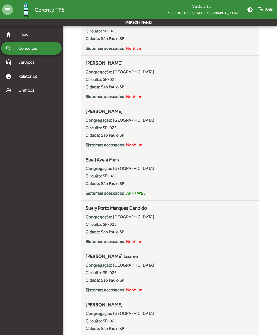
click at [91, 271] on strong "Circuito:" at bounding box center [94, 272] width 16 height 5
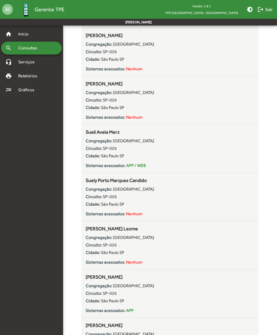
click at [98, 295] on strong "Circuito:" at bounding box center [94, 293] width 16 height 5
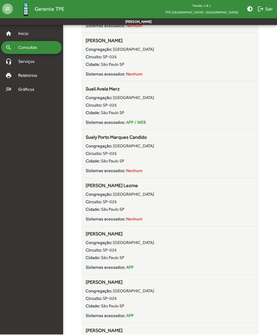
click at [98, 304] on strong "Cidade:" at bounding box center [93, 306] width 15 height 5
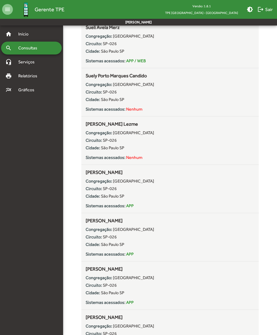
click at [96, 282] on div "Congregação: [GEOGRAPHIC_DATA] Circuito: SP-026 Cidade: [GEOGRAPHIC_DATA] Siste…" at bounding box center [170, 289] width 169 height 33
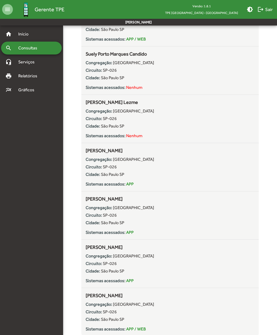
scroll to position [3222, 0]
click at [265, 5] on span "logout Sair" at bounding box center [265, 10] width 15 height 10
